Goal: Transaction & Acquisition: Purchase product/service

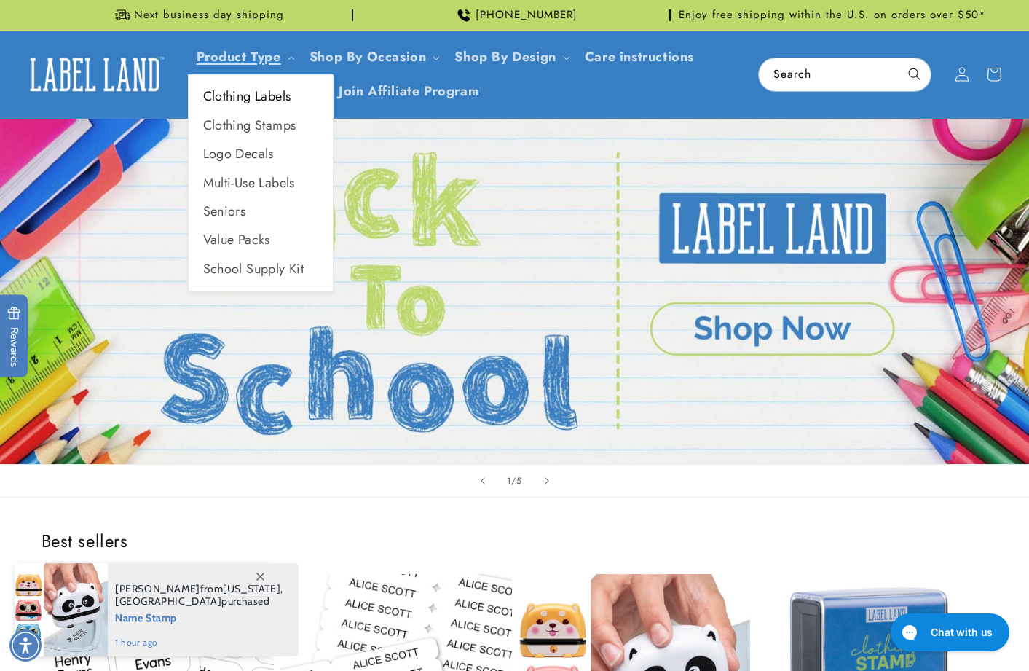
click at [261, 96] on link "Clothing Labels" at bounding box center [261, 96] width 144 height 28
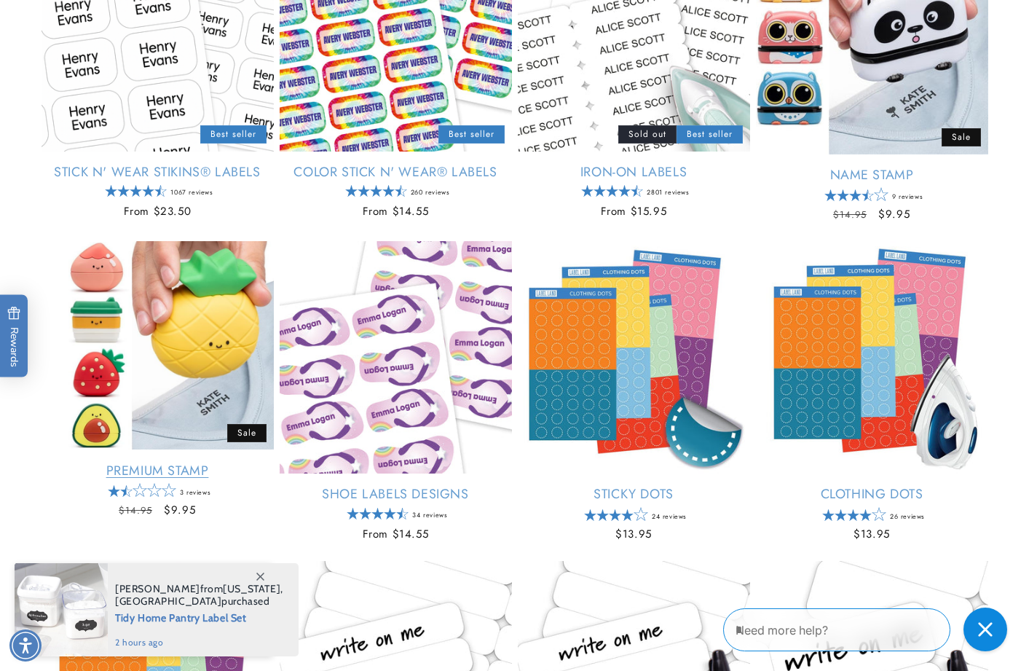
scroll to position [339, 0]
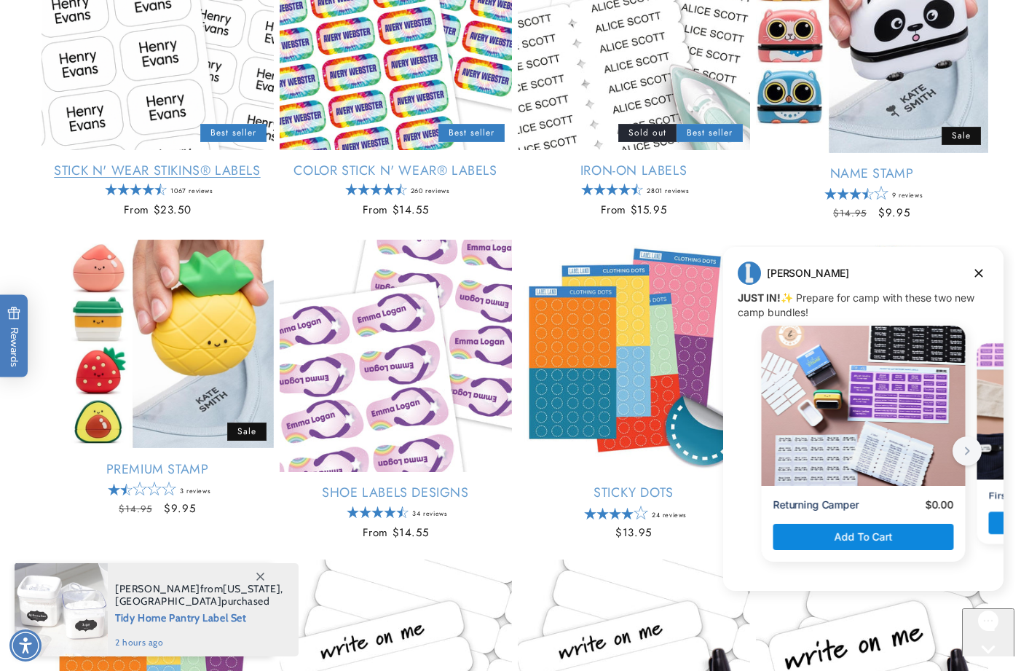
click at [196, 171] on link "Stick N' Wear Stikins® Labels" at bounding box center [158, 170] width 232 height 17
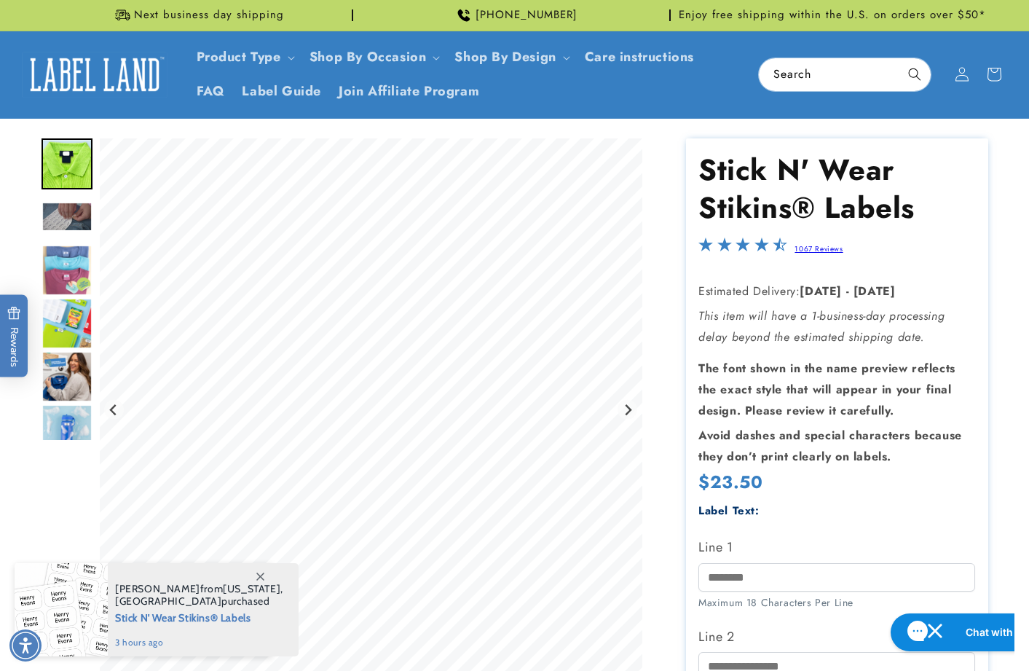
click at [66, 266] on img "Go to slide 4" at bounding box center [67, 270] width 51 height 51
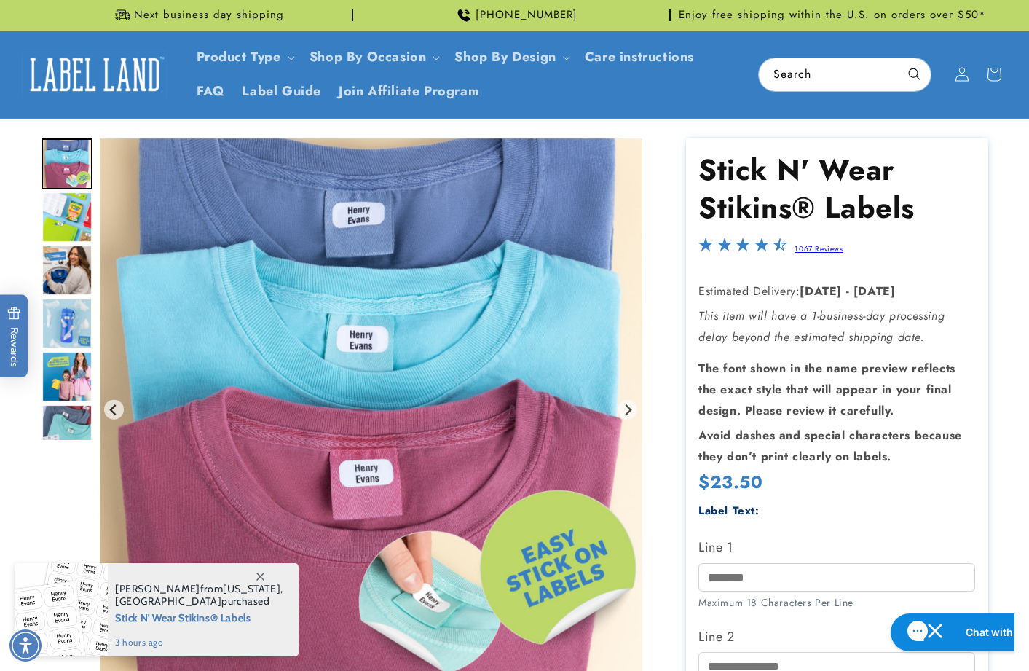
click at [64, 204] on img "Go to slide 5" at bounding box center [67, 217] width 51 height 51
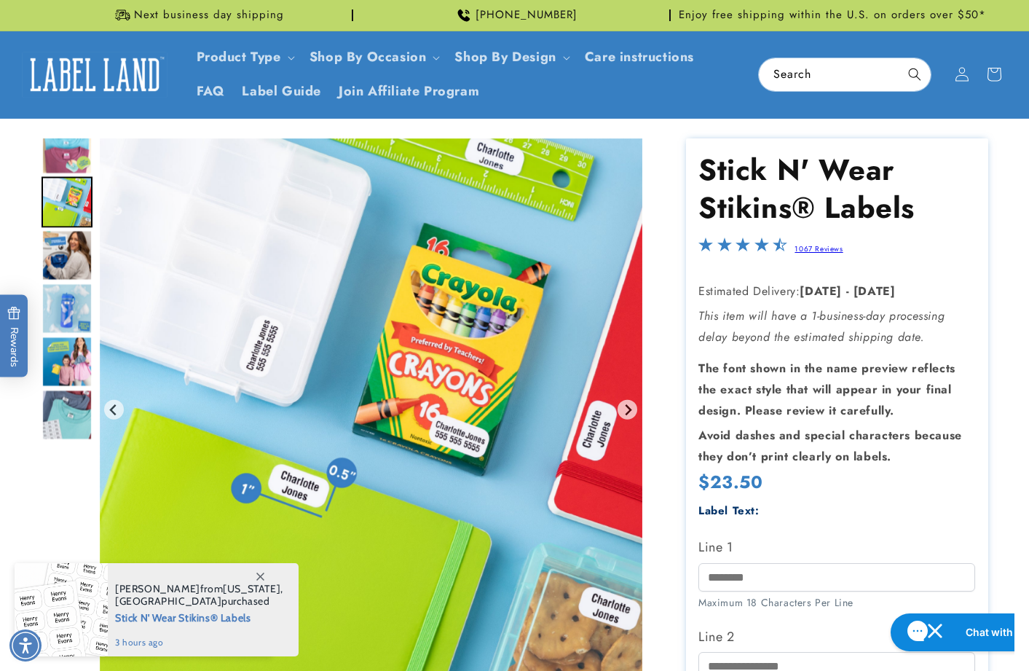
click at [70, 239] on img "Go to slide 6" at bounding box center [67, 254] width 51 height 51
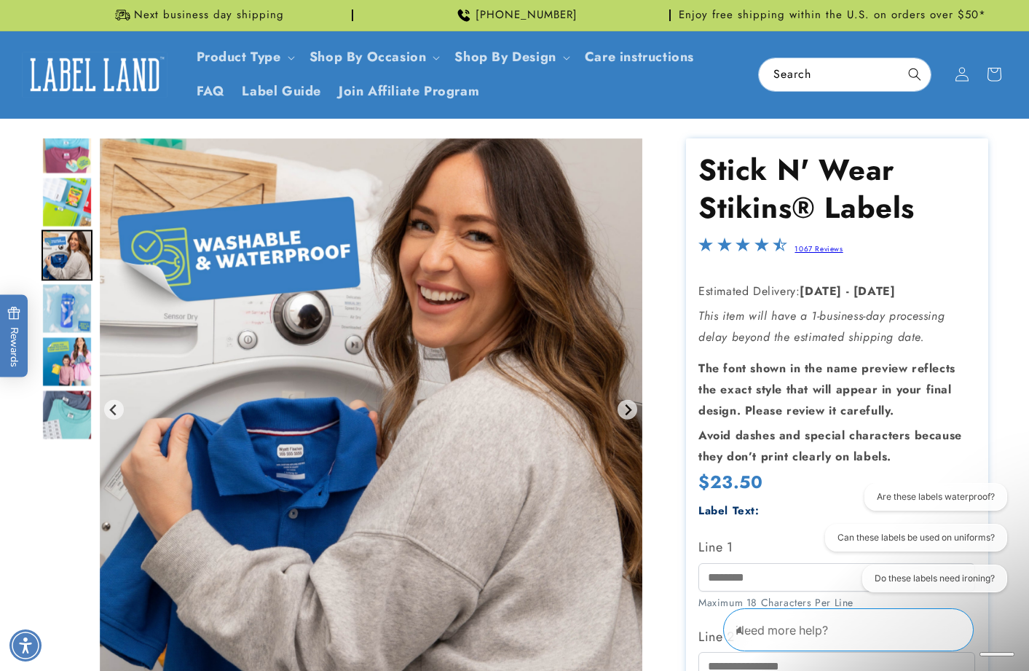
click at [74, 425] on img "Go to slide 9" at bounding box center [67, 414] width 51 height 51
